Goal: Transaction & Acquisition: Purchase product/service

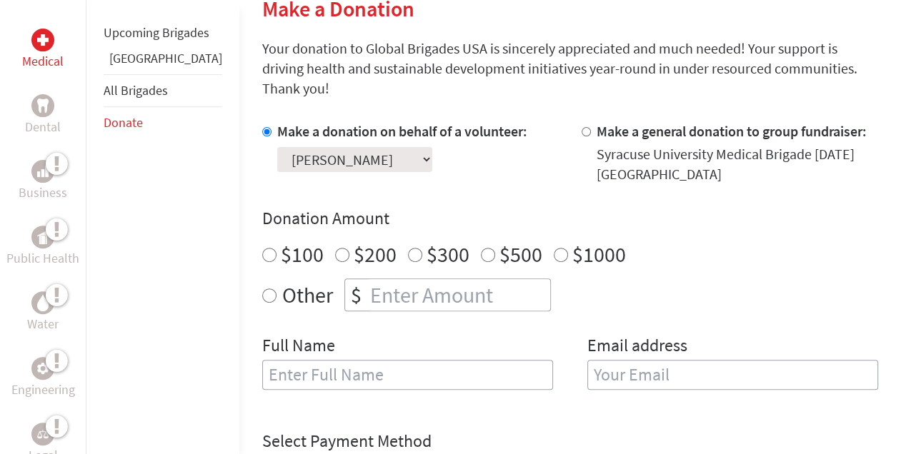
scroll to position [363, 0]
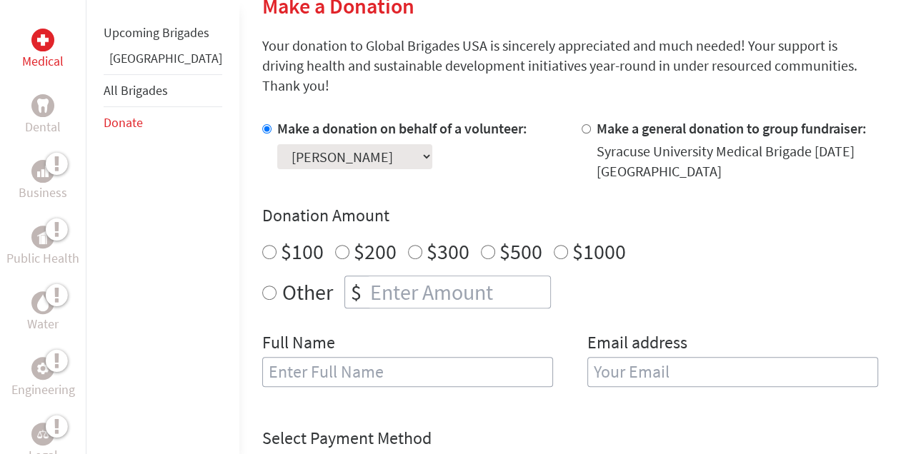
click at [262, 286] on input "Other" at bounding box center [269, 293] width 14 height 14
radio input "true"
click at [367, 277] on input "number" at bounding box center [458, 292] width 183 height 31
type input "25.00"
click at [308, 362] on input "text" at bounding box center [407, 372] width 291 height 30
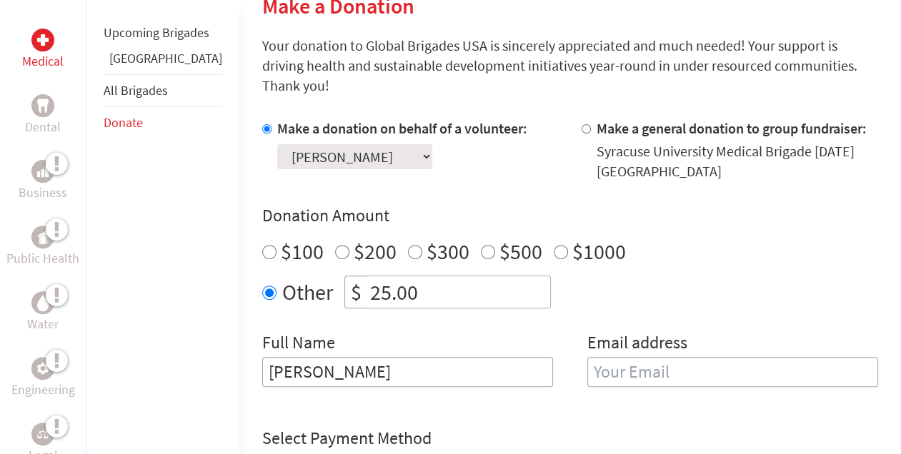
type input "[PERSON_NAME]"
click at [587, 357] on input "email" at bounding box center [732, 372] width 291 height 30
type input "[PERSON_NAME][EMAIL_ADDRESS][PERSON_NAME][DOMAIN_NAME]"
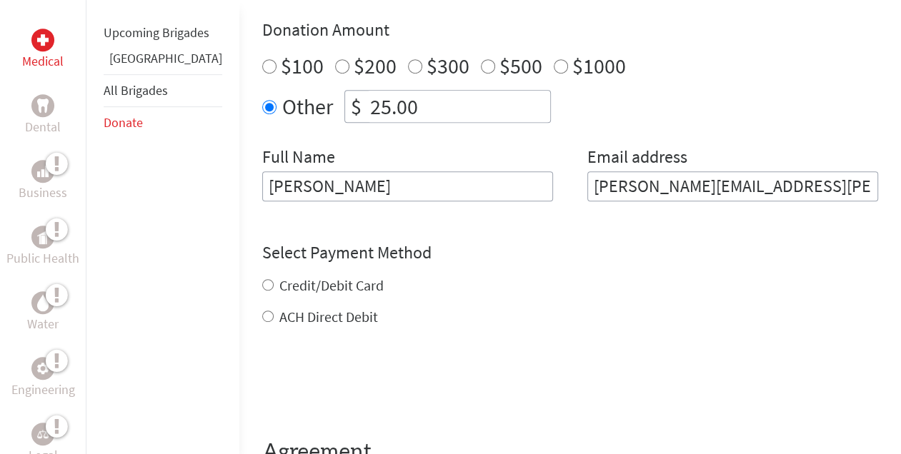
scroll to position [557, 0]
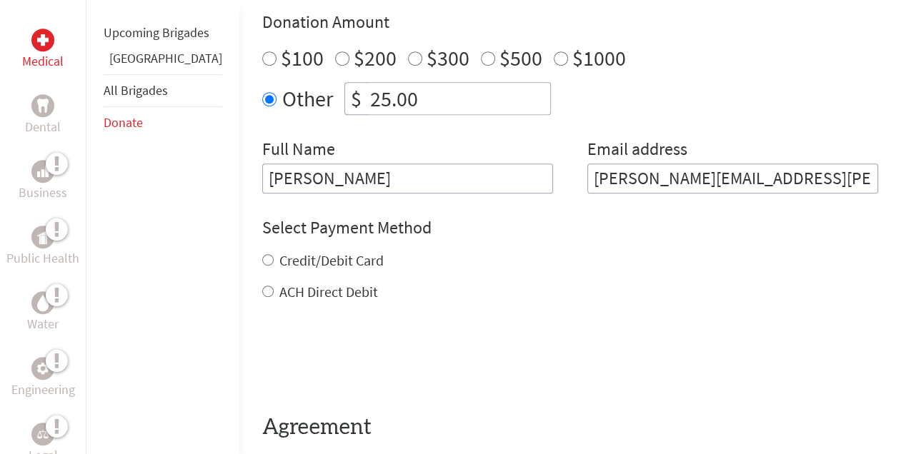
click at [262, 254] on div "Credit/Debit Card ACH Direct Debit" at bounding box center [570, 276] width 616 height 51
click at [262, 254] on input "Credit/Debit Card" at bounding box center [267, 259] width 11 height 11
radio input "true"
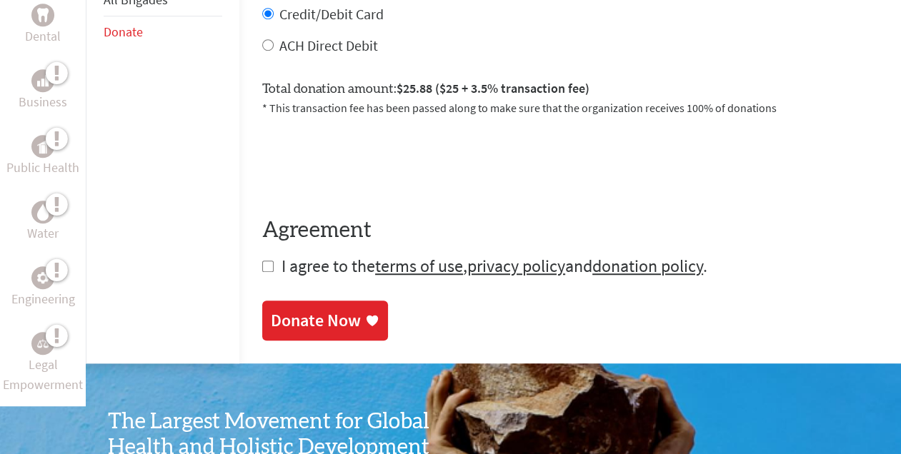
scroll to position [822, 0]
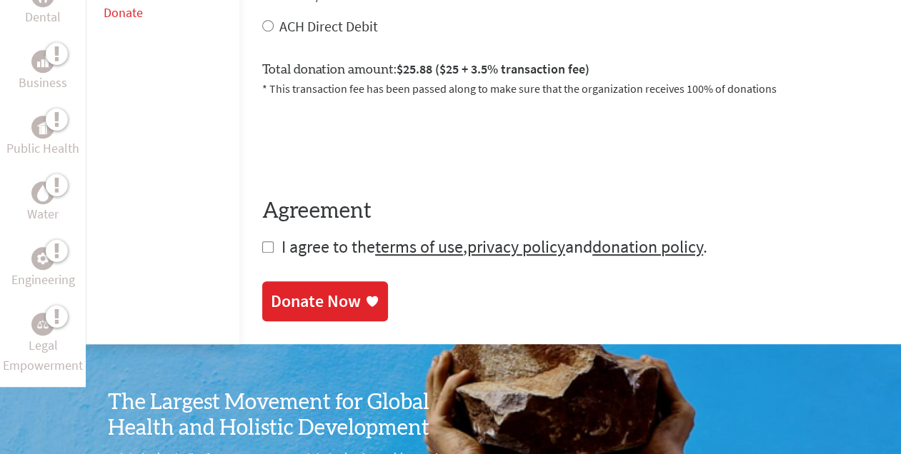
click at [262, 242] on input "checkbox" at bounding box center [267, 247] width 11 height 11
checkbox input "true"
click at [271, 292] on div "Donate Now" at bounding box center [316, 303] width 90 height 23
